Goal: Transaction & Acquisition: Download file/media

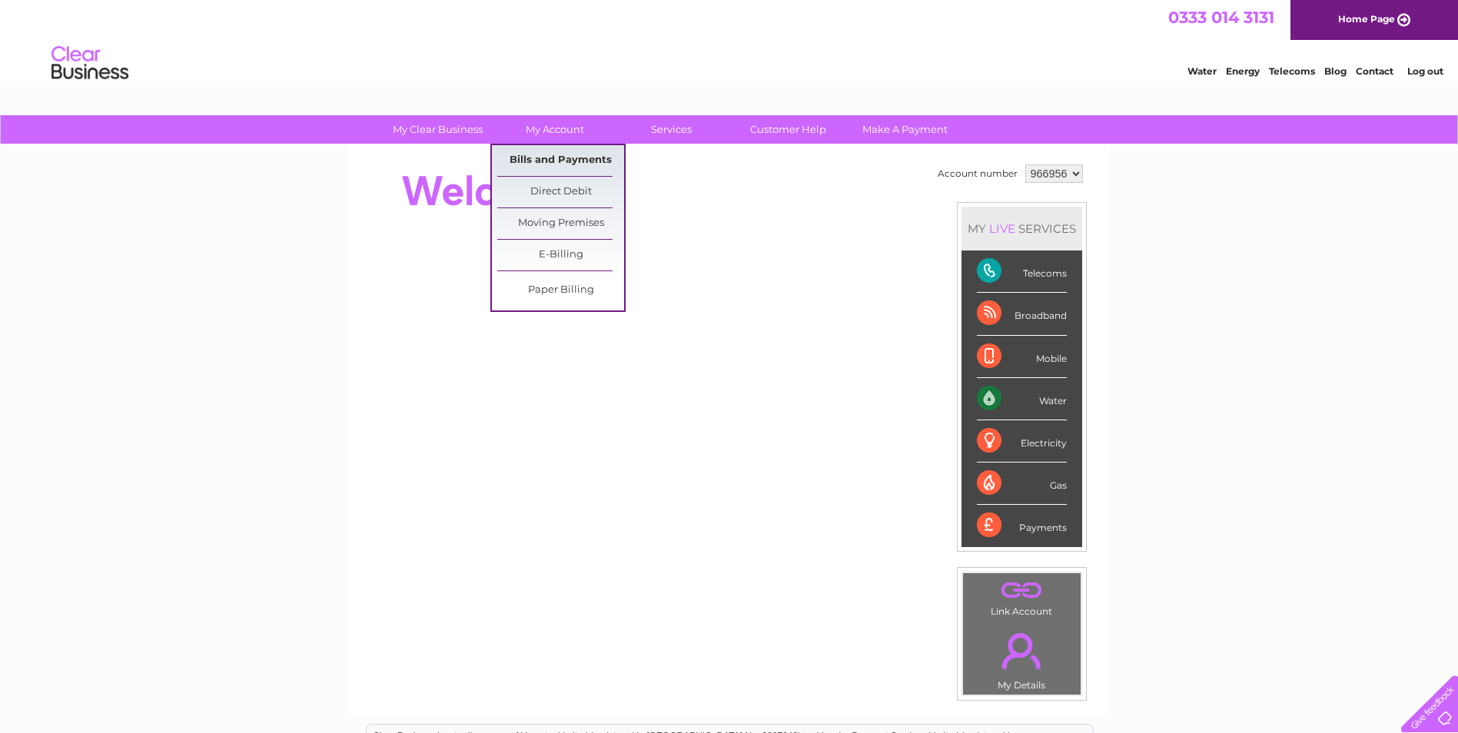
click at [536, 156] on link "Bills and Payments" at bounding box center [560, 160] width 127 height 31
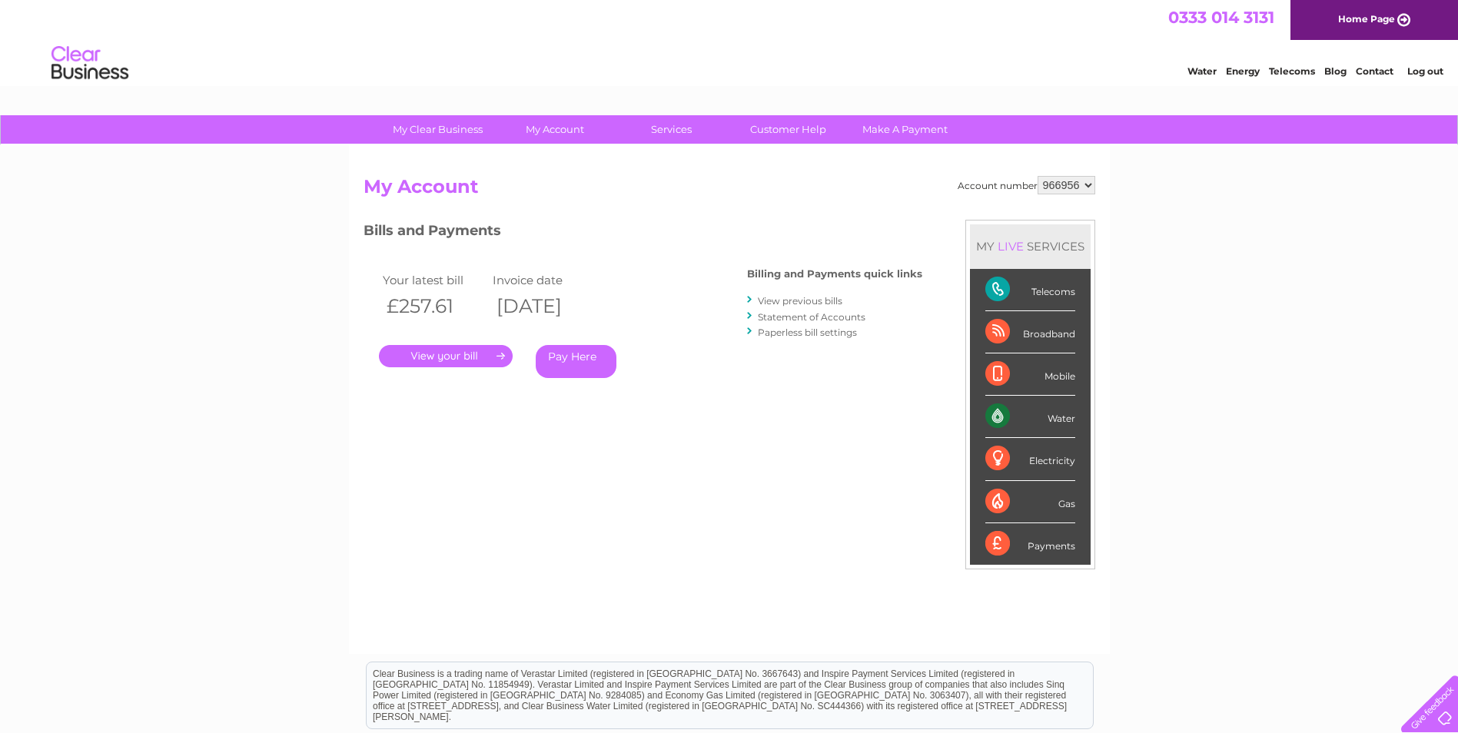
click at [478, 357] on link "." at bounding box center [446, 356] width 134 height 22
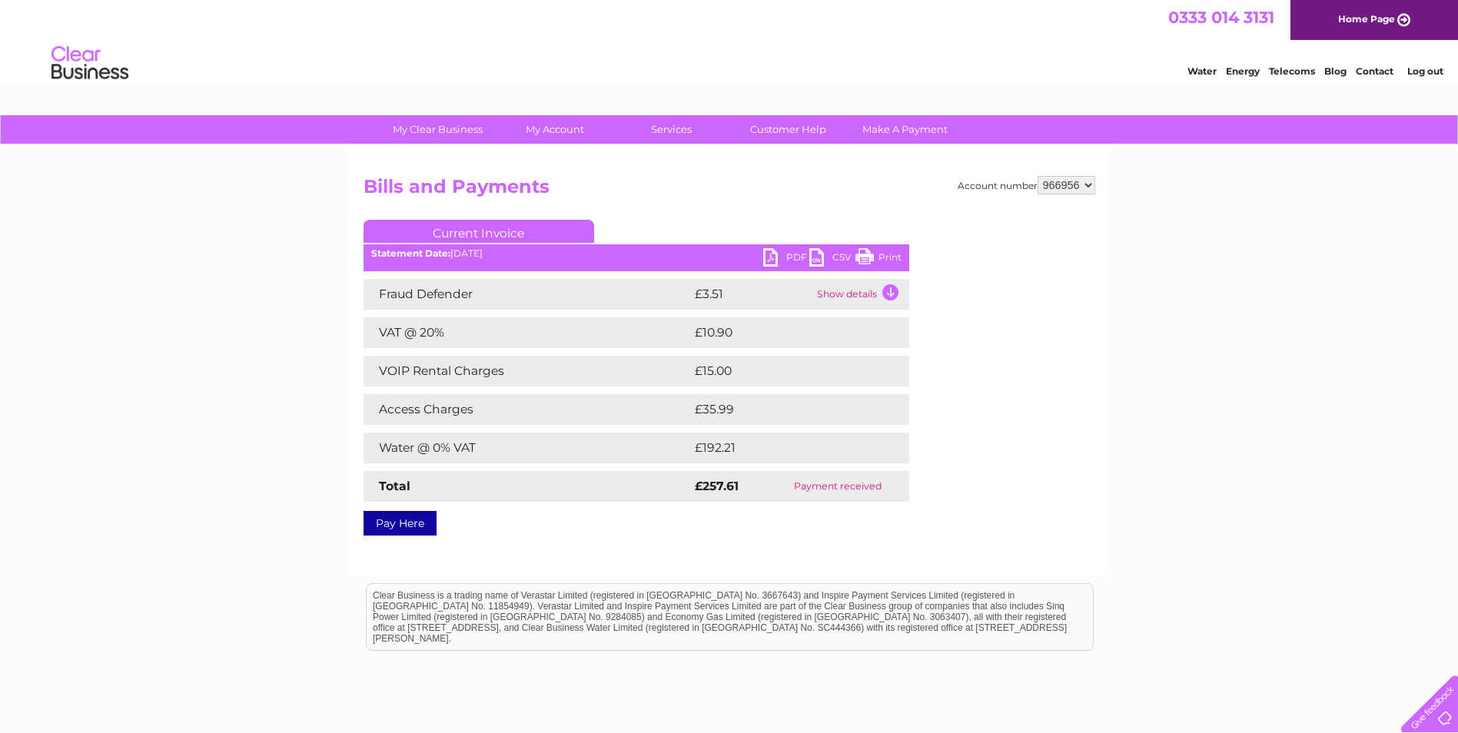
click at [765, 255] on link "PDF" at bounding box center [786, 259] width 46 height 22
